Goal: Navigation & Orientation: Find specific page/section

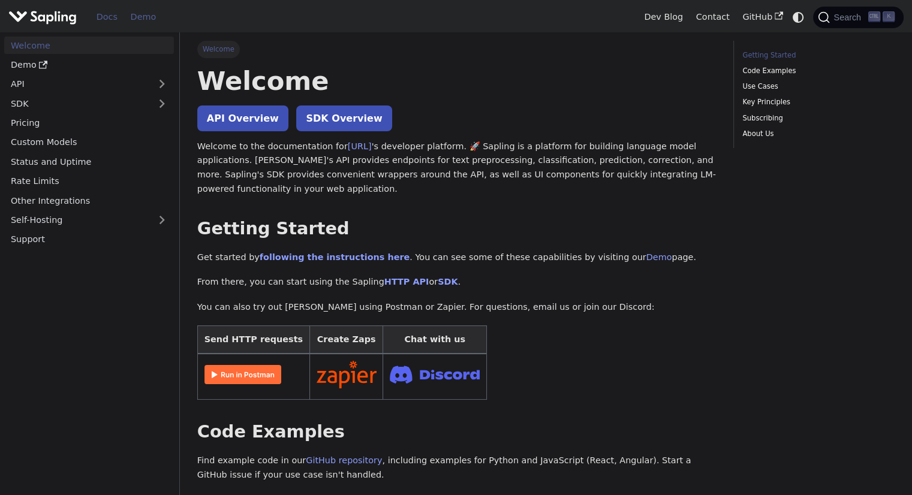
click at [141, 20] on link "Demo" at bounding box center [143, 17] width 38 height 19
